Goal: Task Accomplishment & Management: Manage account settings

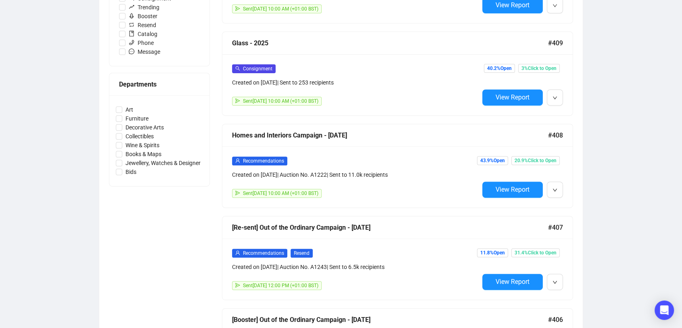
scroll to position [300, 0]
click at [610, 199] on div "Campaigns Draft Campaigns 2 Scheduled Campaigns 0 Sent Campaigns 335 Campaigns …" at bounding box center [341, 170] width 682 height 889
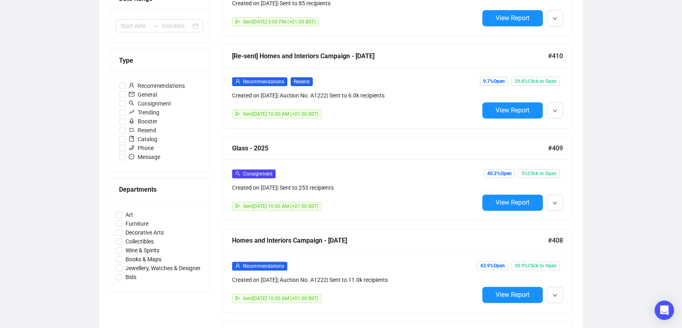
scroll to position [0, 0]
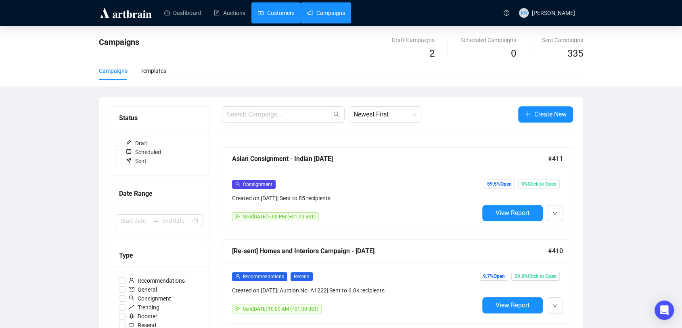
click at [271, 7] on link "Customers" at bounding box center [276, 12] width 36 height 21
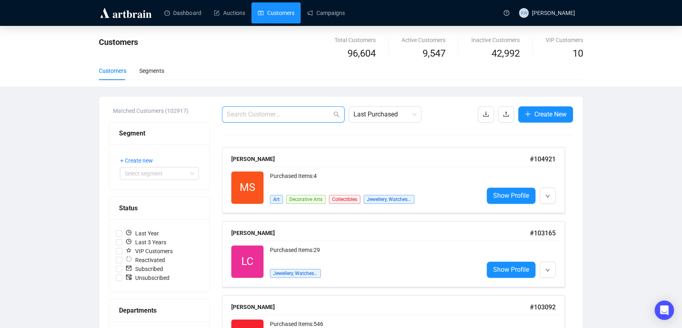
click at [286, 118] on input "text" at bounding box center [279, 114] width 105 height 10
paste input "dadmumhaven@googlemail.com"
type input "dadmumhaven@googlemail.com"
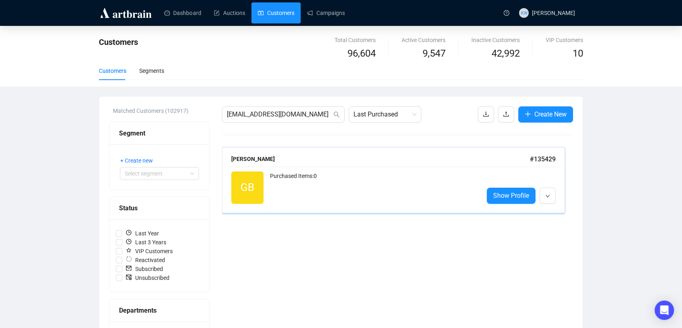
click at [314, 179] on div "Purchased Items: 0" at bounding box center [373, 187] width 207 height 32
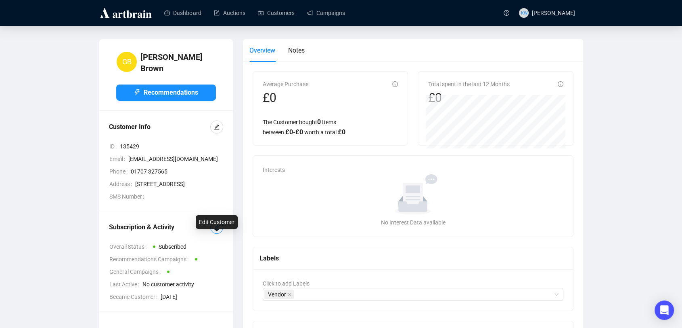
click at [215, 231] on span "button" at bounding box center [217, 227] width 6 height 9
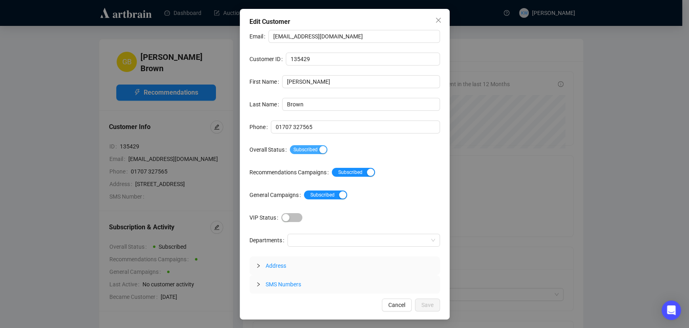
click at [303, 146] on span "Subscribed" at bounding box center [309, 149] width 38 height 9
click at [428, 304] on span "Save" at bounding box center [428, 304] width 12 height 9
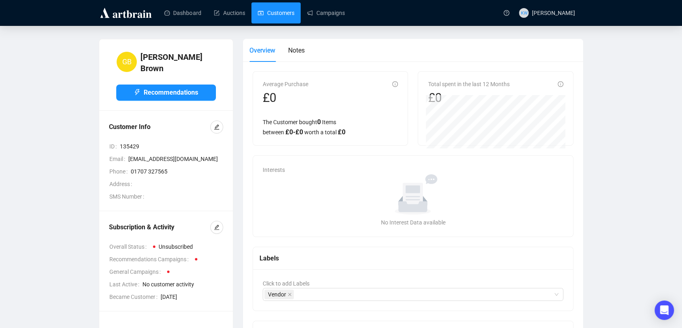
click at [275, 18] on link "Customers" at bounding box center [276, 12] width 36 height 21
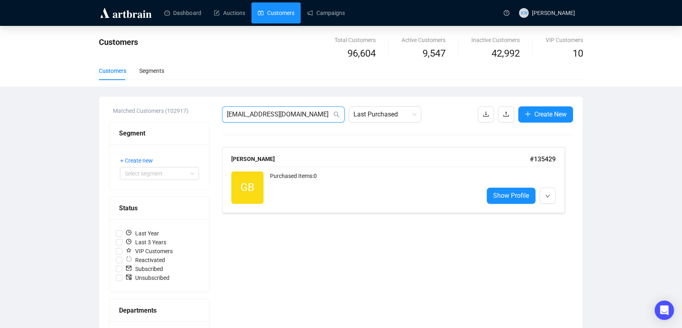
drag, startPoint x: 328, startPoint y: 113, endPoint x: 211, endPoint y: 111, distance: 116.7
click at [211, 111] on div "Matched Customers (102917) Segment + Create new Select segment Status Last Year…" at bounding box center [341, 334] width 464 height 456
paste input "indigo1066@g"
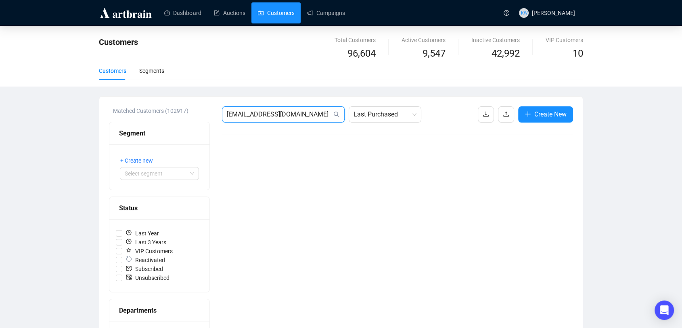
drag, startPoint x: 308, startPoint y: 114, endPoint x: 108, endPoint y: 120, distance: 200.4
click at [108, 120] on div "Matched Customers (102917) Segment + Create new Select segment Status Last Year…" at bounding box center [341, 335] width 484 height 476
paste input "theresafreeman@live"
type input "theresafreeman@live.com"
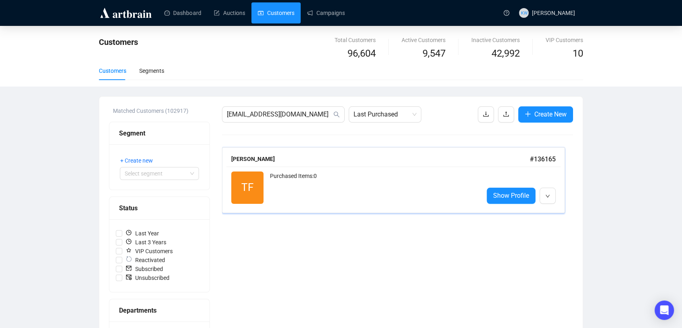
click at [303, 162] on div "Theresa Freeman" at bounding box center [380, 158] width 299 height 9
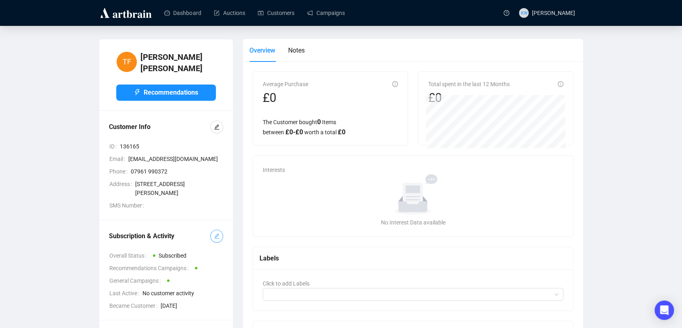
click at [218, 239] on icon "edit" at bounding box center [217, 236] width 6 height 6
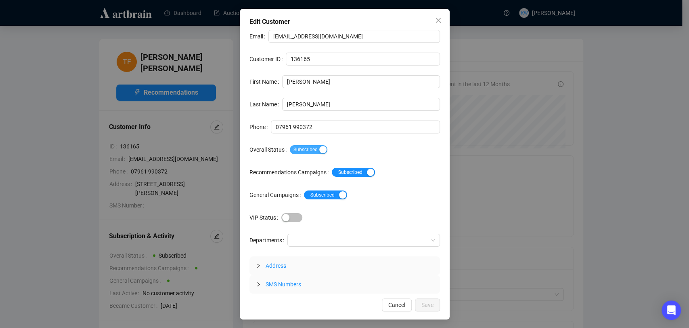
click at [311, 145] on span "Subscribed" at bounding box center [309, 149] width 38 height 9
click at [426, 303] on span "Save" at bounding box center [428, 304] width 12 height 9
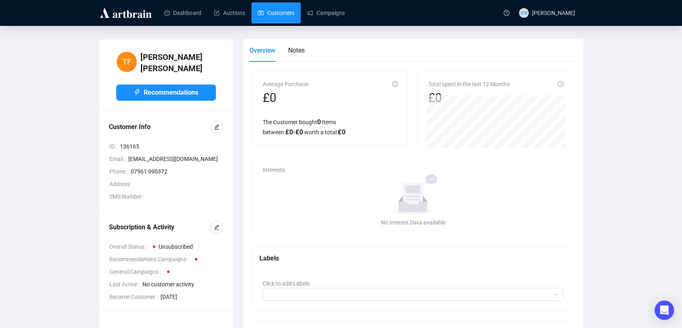
click at [264, 15] on link "Customers" at bounding box center [276, 12] width 36 height 21
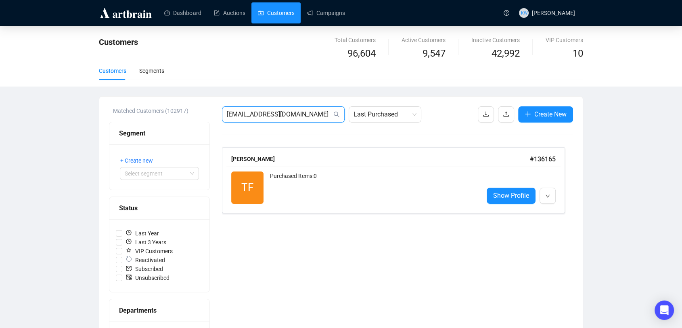
drag, startPoint x: 313, startPoint y: 117, endPoint x: 156, endPoint y: 109, distance: 157.7
click at [156, 109] on div "Matched Customers (102917) Segment + Create new Select segment Status Last Year…" at bounding box center [341, 334] width 464 height 456
paste input "andrew.peake@sky"
type input "andrew.peake@sky.com"
click at [323, 160] on div "Andrew Peake" at bounding box center [382, 158] width 302 height 9
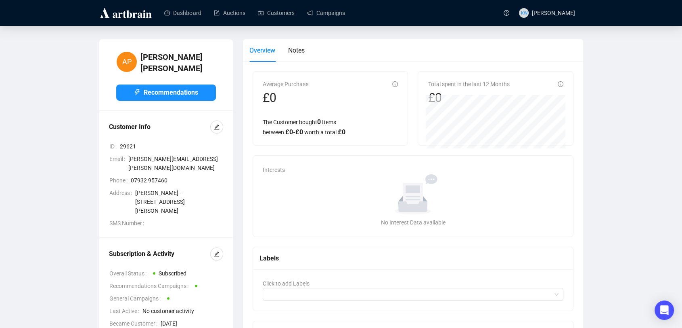
click at [212, 248] on div "Subscription & Activity Overall Status Subscribed Recommendations Campaigns Gen…" at bounding box center [166, 287] width 114 height 80
click at [214, 249] on span "button" at bounding box center [217, 253] width 6 height 9
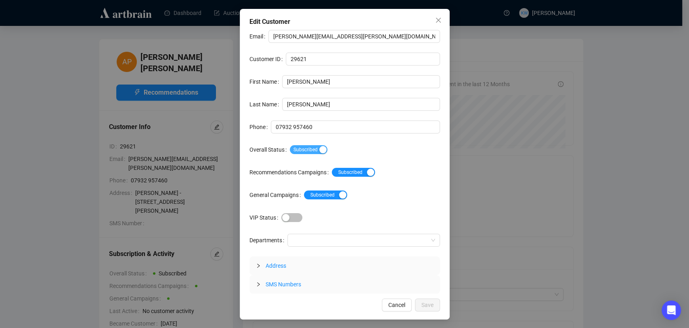
click at [297, 147] on span "Subscribed" at bounding box center [309, 149] width 38 height 9
click at [433, 310] on button "Save" at bounding box center [427, 304] width 25 height 13
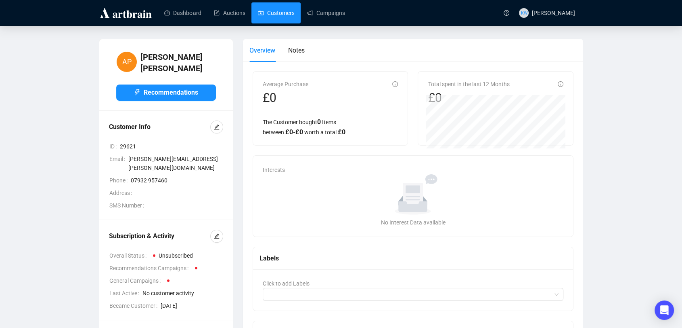
click at [266, 18] on link "Customers" at bounding box center [276, 12] width 36 height 21
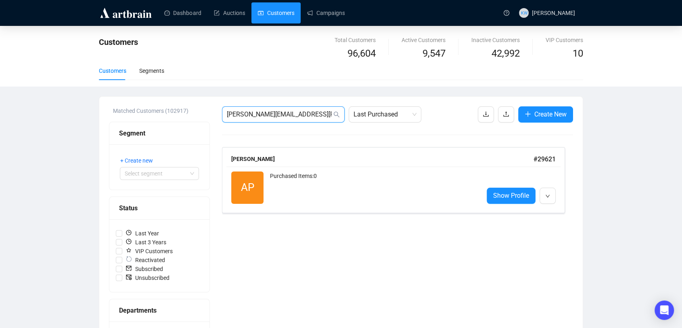
drag, startPoint x: 233, startPoint y: 111, endPoint x: 169, endPoint y: 107, distance: 63.9
click at [169, 107] on div "Matched Customers (102917) Segment + Create new Select segment Status Last Year…" at bounding box center [341, 334] width 464 height 456
paste input "cargenwen@btinternet"
type input "cargenwen@btinternet.com"
click at [320, 182] on div "Purchased Items: 0" at bounding box center [373, 187] width 207 height 32
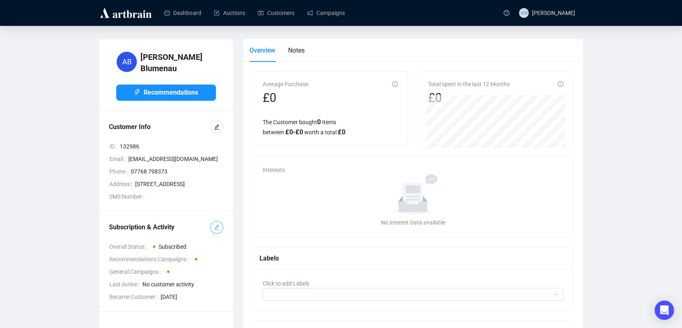
click at [217, 230] on icon "edit" at bounding box center [216, 227] width 5 height 5
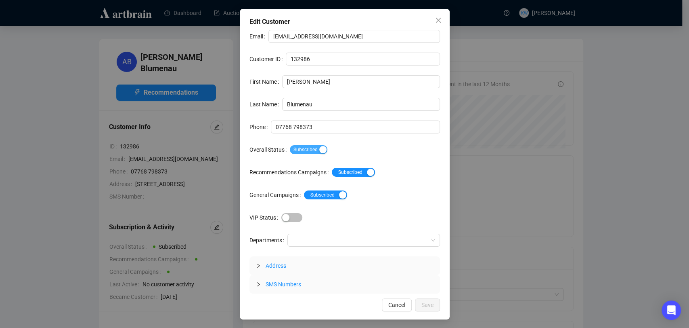
click at [294, 148] on span "Subscribed" at bounding box center [309, 149] width 38 height 9
click at [427, 305] on span "Save" at bounding box center [428, 304] width 12 height 9
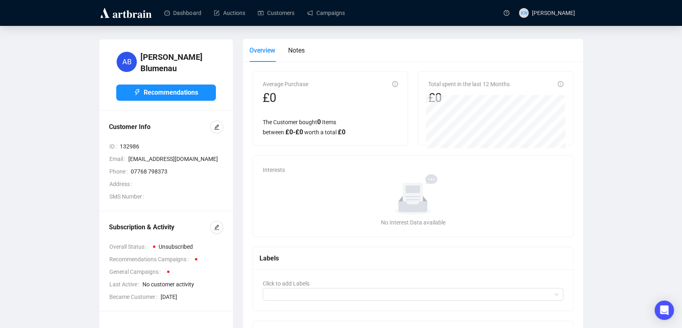
click at [265, 24] on div "Dashboard Auctions Customers Campaigns" at bounding box center [327, 12] width 344 height 25
click at [268, 2] on div "Dashboard Auctions Customers Campaigns" at bounding box center [327, 12] width 344 height 25
click at [265, 10] on link "Customers" at bounding box center [276, 12] width 36 height 21
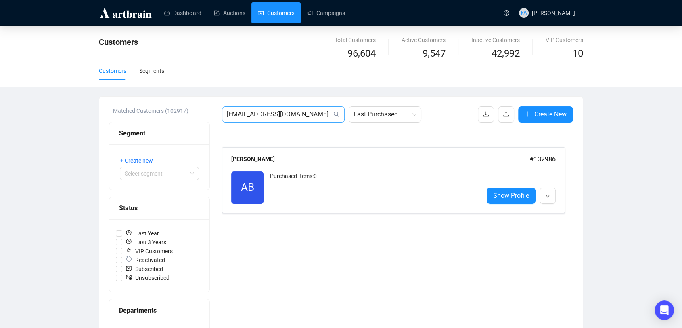
drag, startPoint x: 313, startPoint y: 119, endPoint x: 252, endPoint y: 115, distance: 61.1
click at [252, 115] on span "cargenwen@btinternet.com" at bounding box center [283, 114] width 123 height 16
click at [252, 115] on input "cargenwen@btinternet.com" at bounding box center [279, 114] width 105 height 10
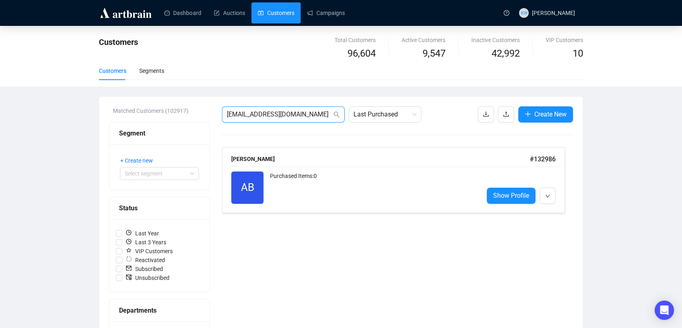
paste input "hardingbarbara@googlemail"
type input "hardingbarbara@googlemail.com"
click at [308, 176] on div "Purchased Items: 0" at bounding box center [373, 187] width 207 height 32
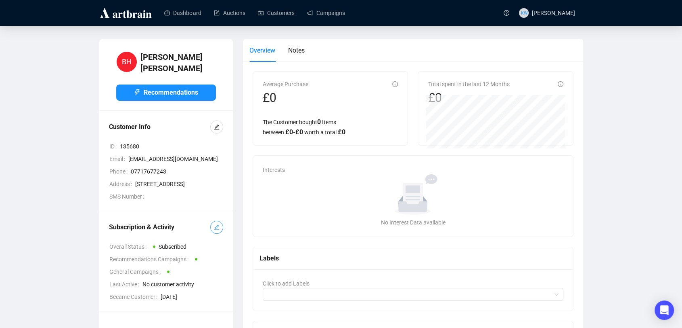
click at [219, 231] on span "button" at bounding box center [217, 227] width 6 height 9
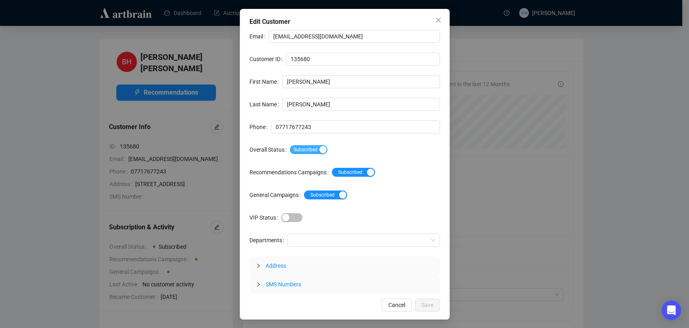
click at [307, 151] on span "Subscribed" at bounding box center [309, 149] width 38 height 9
click at [426, 308] on span "Save" at bounding box center [428, 304] width 12 height 9
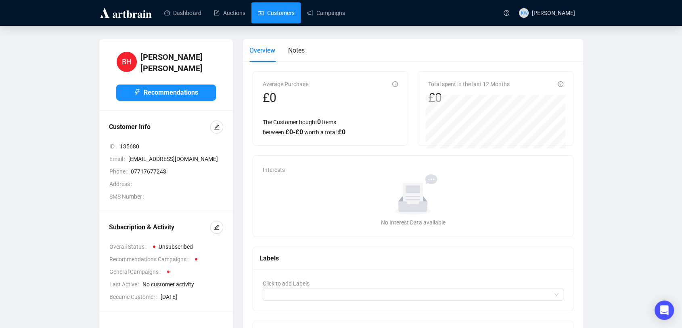
click at [282, 13] on link "Customers" at bounding box center [276, 12] width 36 height 21
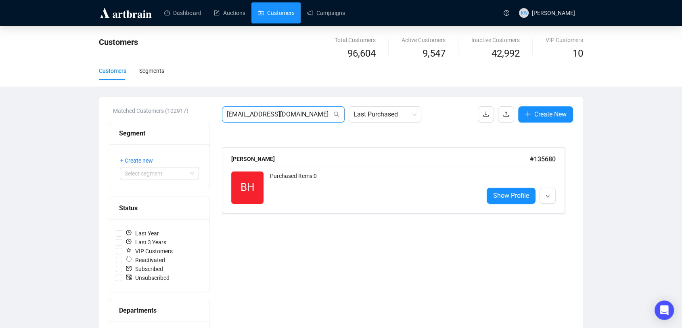
drag, startPoint x: 325, startPoint y: 116, endPoint x: 52, endPoint y: 123, distance: 272.7
click at [52, 123] on div "Customers Total Customers 96,604 Active Customers 9,547 Inactive Customers 42,9…" at bounding box center [341, 299] width 682 height 547
paste input "Lucie.cruickshank@btinternet"
type input "Lucie.cruickshank@btinternet.com"
click at [361, 204] on div "LC Reactivated Purchased Items: 0 Show Profile" at bounding box center [394, 187] width 334 height 42
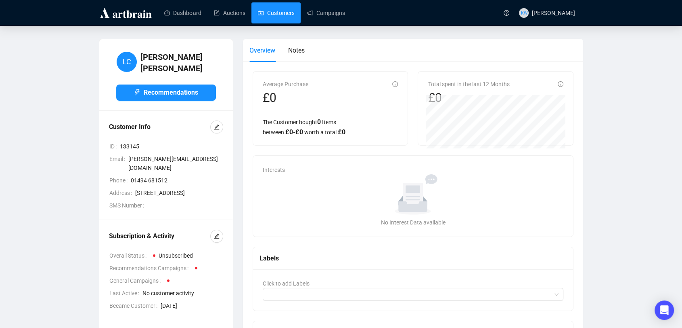
click at [278, 23] on link "Customers" at bounding box center [276, 12] width 36 height 21
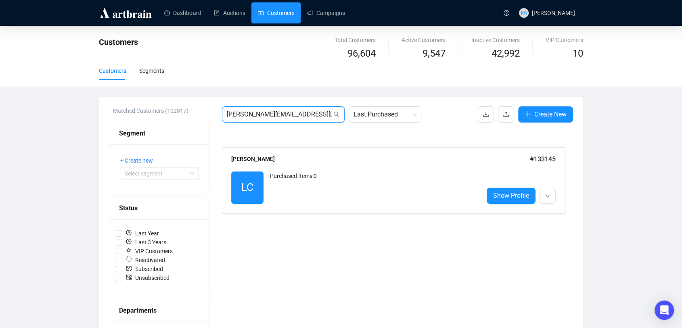
click at [305, 114] on input "Lucie.cruickshank@btinternet.com" at bounding box center [279, 114] width 105 height 10
paste input "nell.lyhne@gmail"
type input "nell.lyhne@gmail.com"
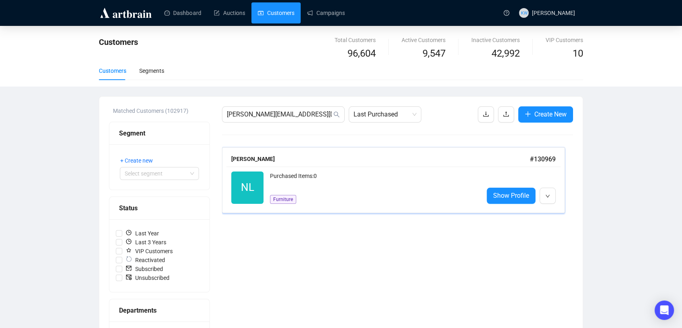
click at [323, 173] on div "Purchased Items: 0" at bounding box center [373, 179] width 207 height 16
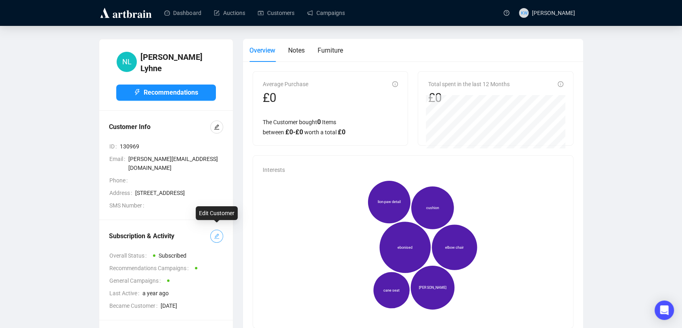
click at [216, 233] on icon "edit" at bounding box center [217, 236] width 6 height 6
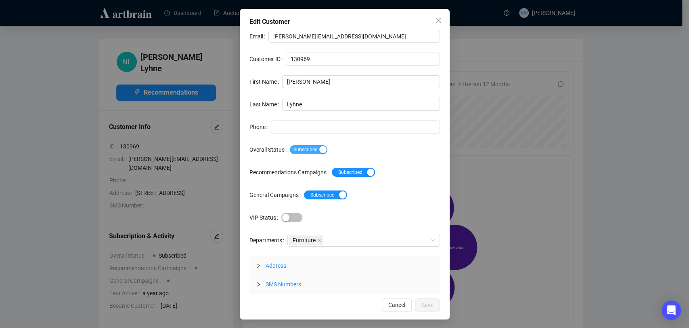
click at [304, 147] on span "Subscribed" at bounding box center [309, 149] width 38 height 9
click at [435, 303] on button "Save" at bounding box center [427, 304] width 25 height 13
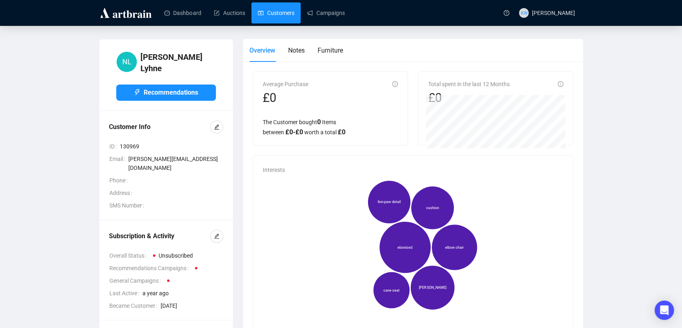
click at [265, 14] on link "Customers" at bounding box center [276, 12] width 36 height 21
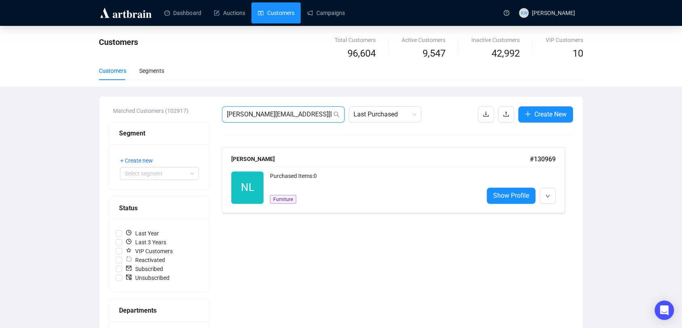
drag, startPoint x: 303, startPoint y: 114, endPoint x: 185, endPoint y: 111, distance: 117.5
click at [185, 111] on div "Matched Customers (102917) Segment + Create new Select segment Status Last Year…" at bounding box center [341, 334] width 464 height 456
paste input "ayrs@proton"
type input "ayrs@protonmail.com"
click at [310, 183] on div "Purchased Items: 2" at bounding box center [373, 179] width 207 height 16
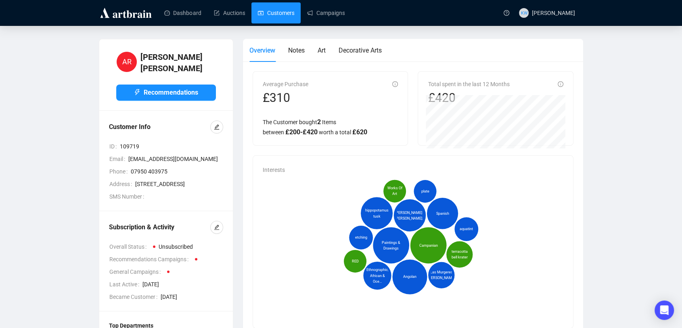
click at [292, 10] on link "Customers" at bounding box center [276, 12] width 36 height 21
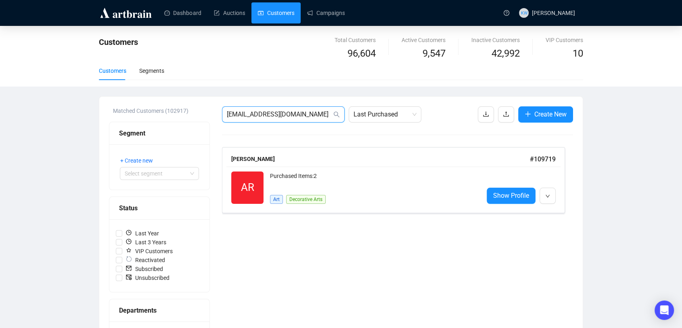
drag, startPoint x: 309, startPoint y: 114, endPoint x: 165, endPoint y: 100, distance: 145.3
click at [165, 100] on div "Matched Customers (102917) Segment + Create new Select segment Status Last Year…" at bounding box center [341, 335] width 484 height 476
paste input "Janemajor2409@yahoo.co.uk"
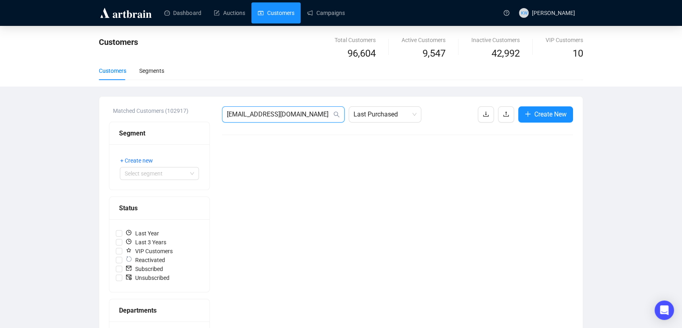
drag, startPoint x: 309, startPoint y: 115, endPoint x: 173, endPoint y: 112, distance: 135.7
click at [173, 112] on div "Matched Customers (102917) Segment + Create new Select segment Status Last Year…" at bounding box center [341, 334] width 464 height 456
paste input "marktburke@gmail.com"
type input "marktburke@gmail.com"
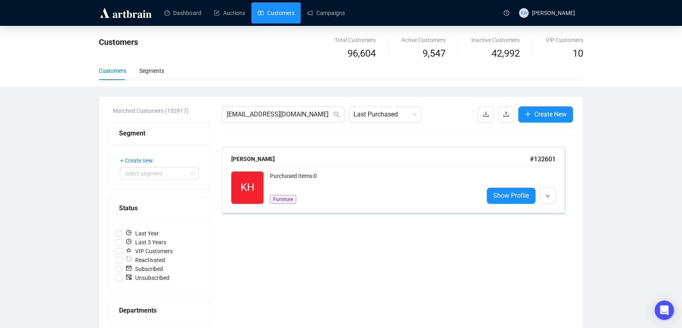
click at [323, 178] on div "Purchased Items: 0" at bounding box center [373, 179] width 207 height 16
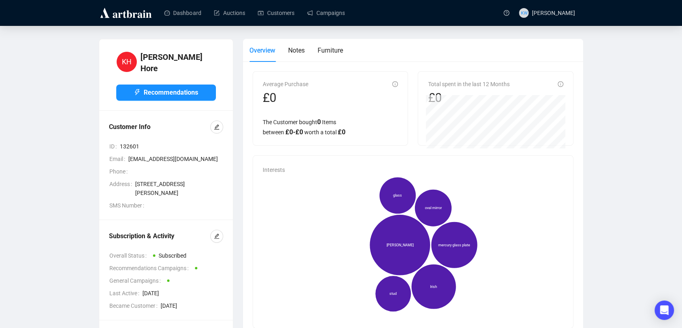
click at [223, 229] on div at bounding box center [216, 235] width 13 height 13
click at [215, 231] on span "button" at bounding box center [217, 235] width 6 height 9
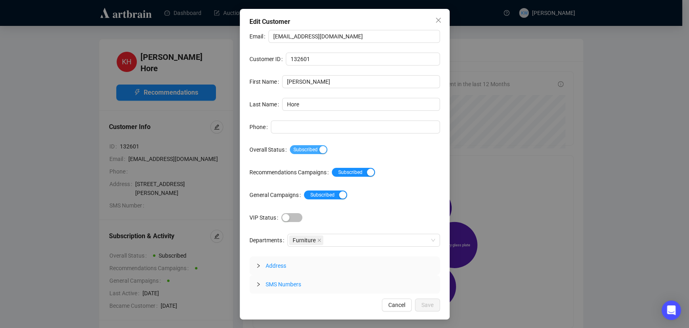
click at [294, 147] on span "Subscribed" at bounding box center [309, 149] width 38 height 9
click at [433, 307] on span "Save" at bounding box center [428, 304] width 12 height 9
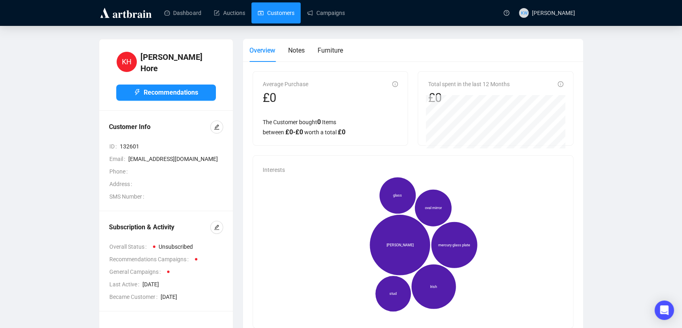
click at [273, 21] on link "Customers" at bounding box center [276, 12] width 36 height 21
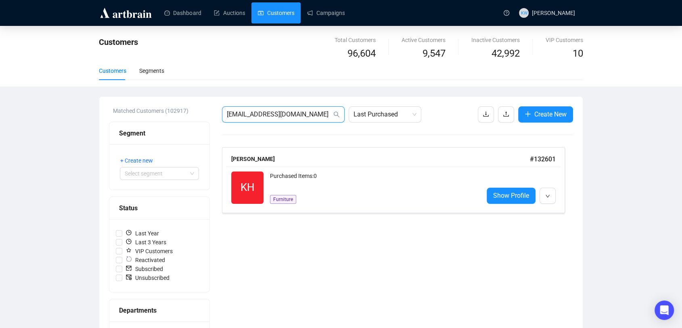
drag, startPoint x: 310, startPoint y: 113, endPoint x: 143, endPoint y: 115, distance: 167.2
click at [143, 115] on div "Matched Customers (102917) Segment + Create new Select segment Status Last Year…" at bounding box center [341, 334] width 464 height 456
paste input "nandpking@btinternet"
type input "nandpking@btinternet.com"
click at [300, 173] on div "Purchased Items: 0" at bounding box center [373, 187] width 207 height 32
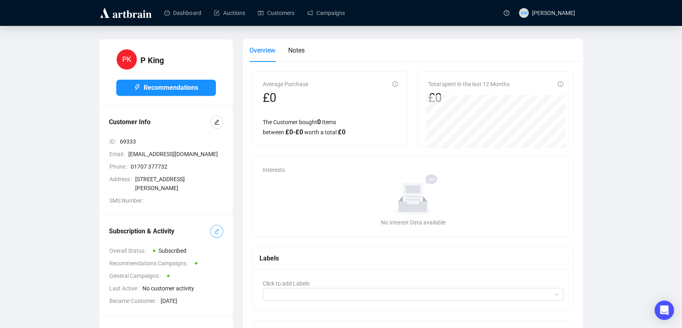
click at [215, 234] on icon "edit" at bounding box center [217, 231] width 6 height 6
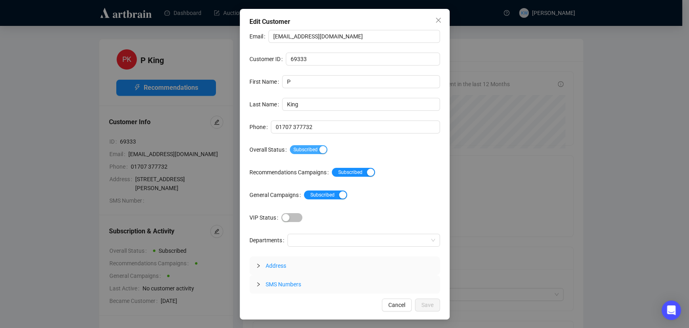
click at [300, 148] on span "Subscribed" at bounding box center [309, 149] width 38 height 9
click at [428, 298] on button "Save" at bounding box center [427, 304] width 25 height 13
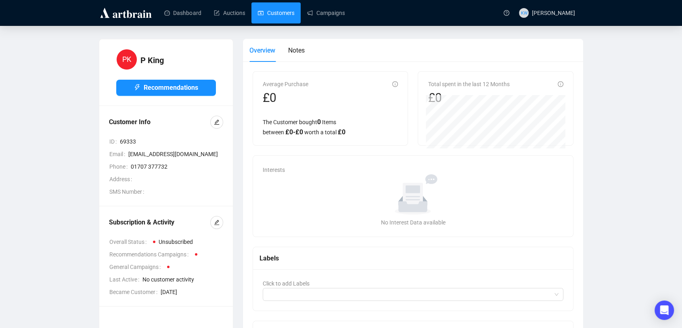
click at [282, 17] on link "Customers" at bounding box center [276, 12] width 36 height 21
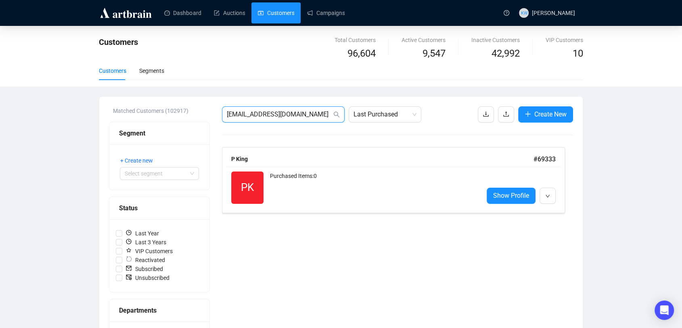
drag, startPoint x: 319, startPoint y: 113, endPoint x: 180, endPoint y: 124, distance: 139.3
click at [180, 124] on div "Matched Customers (102917) Segment + Create new Select segment Status Last Year…" at bounding box center [341, 334] width 464 height 456
paste input "pompilace@gmail"
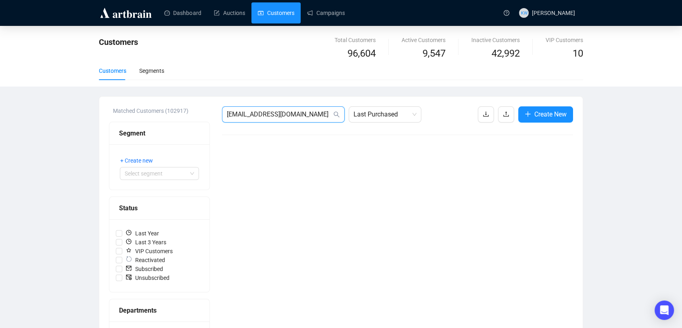
drag, startPoint x: 276, startPoint y: 108, endPoint x: 168, endPoint y: 97, distance: 108.4
click at [168, 97] on div "Matched Customers (102917) Segment + Create new Select segment Status Last Year…" at bounding box center [341, 335] width 484 height 476
paste input "richard@mutlow.net"
type input "richard@mutlow.net"
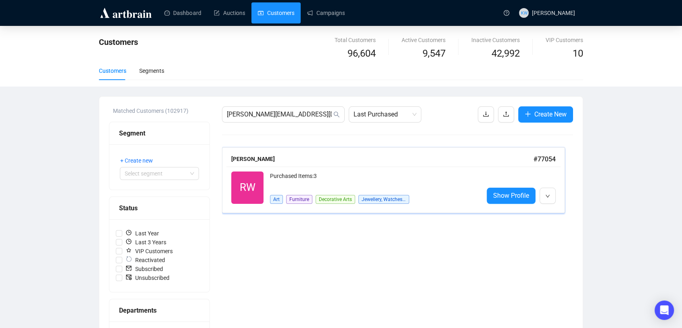
click at [284, 197] on div "Art Furniture Decorative Arts Jewellery, Watches & Designer" at bounding box center [339, 195] width 139 height 16
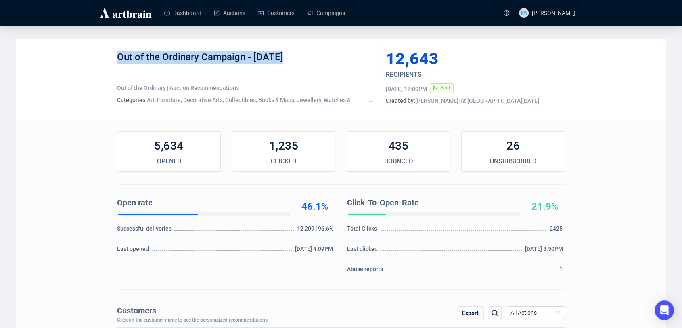
drag, startPoint x: 285, startPoint y: 55, endPoint x: 112, endPoint y: 57, distance: 172.4
click at [112, 57] on div "Out of the Ordinary Campaign - Aug 25 Out of the Ordinary | Auction Recommendat…" at bounding box center [341, 79] width 650 height 81
copy div "Out of the Ordinary Campaign - Aug 25"
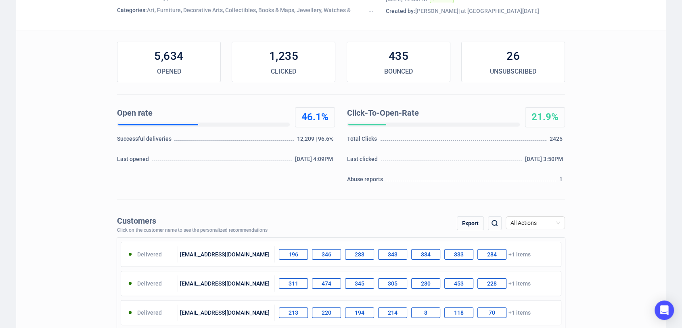
scroll to position [90, 0]
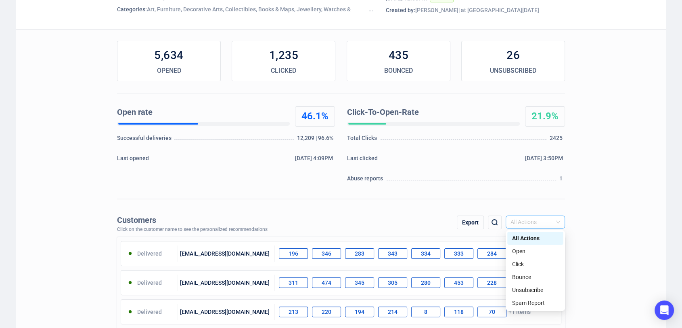
click at [523, 219] on span "All Actions" at bounding box center [536, 222] width 50 height 12
click at [532, 288] on div "Unsubscribe" at bounding box center [535, 289] width 46 height 9
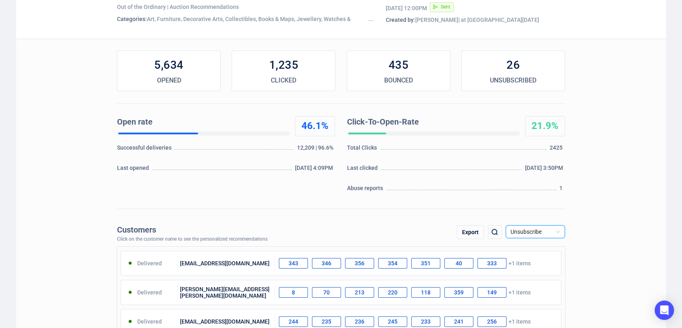
scroll to position [82, 0]
click at [472, 229] on div "Export" at bounding box center [470, 231] width 27 height 14
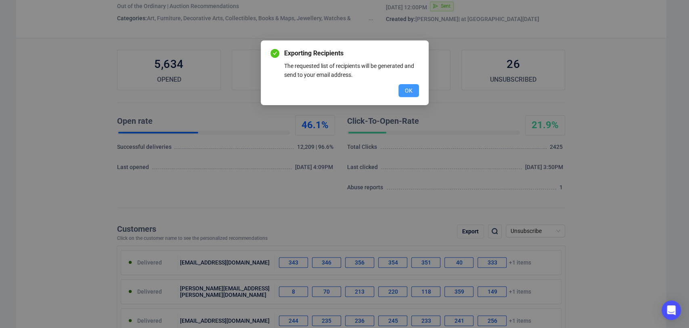
click at [402, 93] on button "OK" at bounding box center [409, 90] width 21 height 13
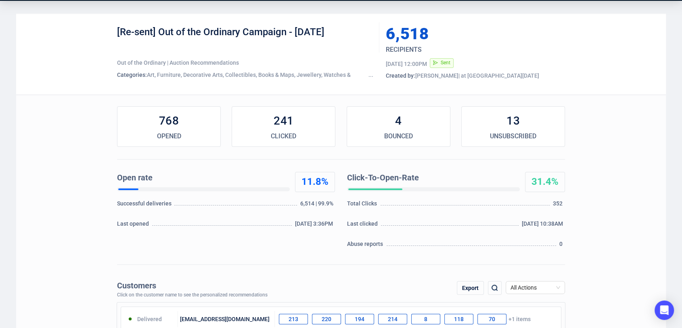
scroll to position [32, 0]
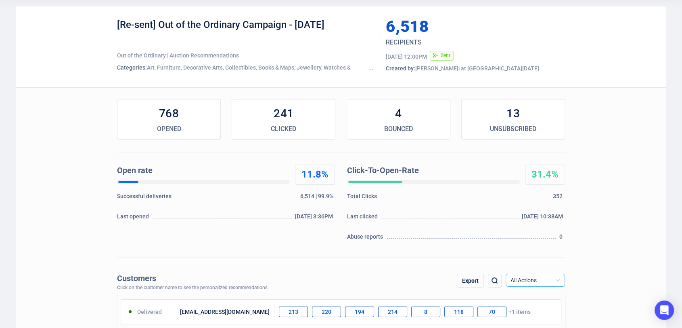
click at [549, 275] on span "All Actions" at bounding box center [536, 280] width 50 height 12
click at [535, 250] on div "Unsubscribe" at bounding box center [535, 250] width 46 height 9
click at [475, 279] on div "Export" at bounding box center [470, 280] width 27 height 14
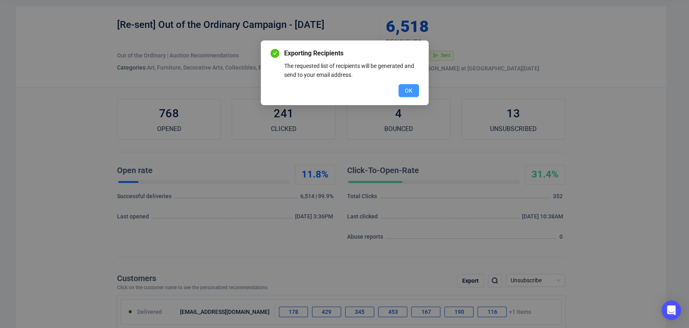
click at [405, 85] on button "OK" at bounding box center [409, 90] width 21 height 13
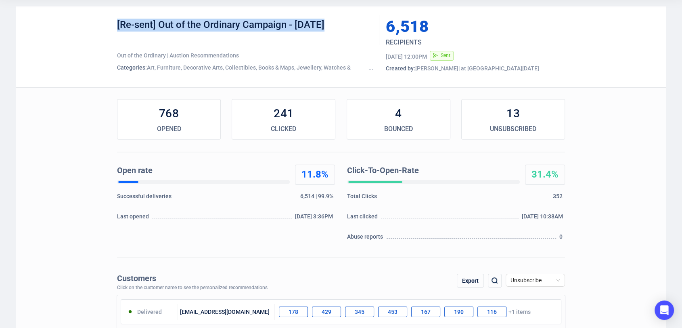
drag, startPoint x: 330, startPoint y: 25, endPoint x: 115, endPoint y: 23, distance: 215.2
click at [115, 23] on div "[Re-sent] Out of the Ordinary Campaign - Aug 25 Out of the Ordinary | Auction R…" at bounding box center [341, 46] width 650 height 81
copy div "[Re-sent] Out of the Ordinary Campaign - Aug 25"
